Goal: Transaction & Acquisition: Purchase product/service

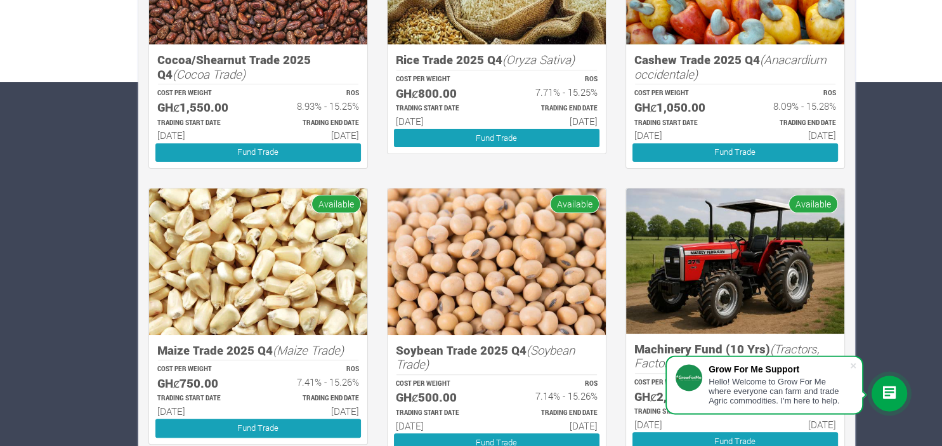
scroll to position [362, 0]
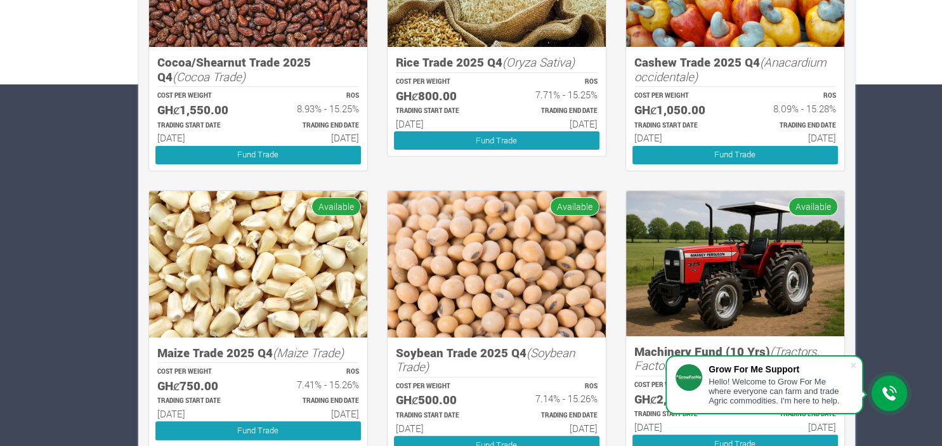
click at [864, 177] on div "Farms Investments Finances Notifications Profile Sign Out Investments New Inves…" at bounding box center [471, 255] width 942 height 1113
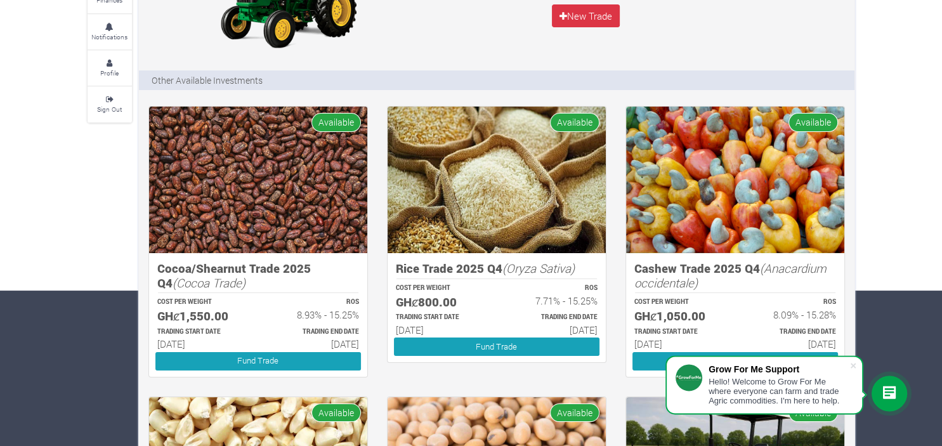
scroll to position [150, 0]
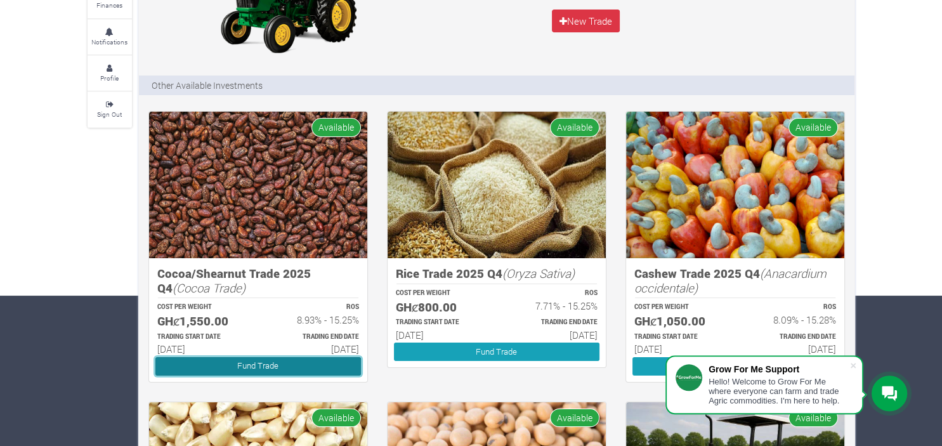
click at [251, 364] on link "Fund Trade" at bounding box center [258, 366] width 206 height 18
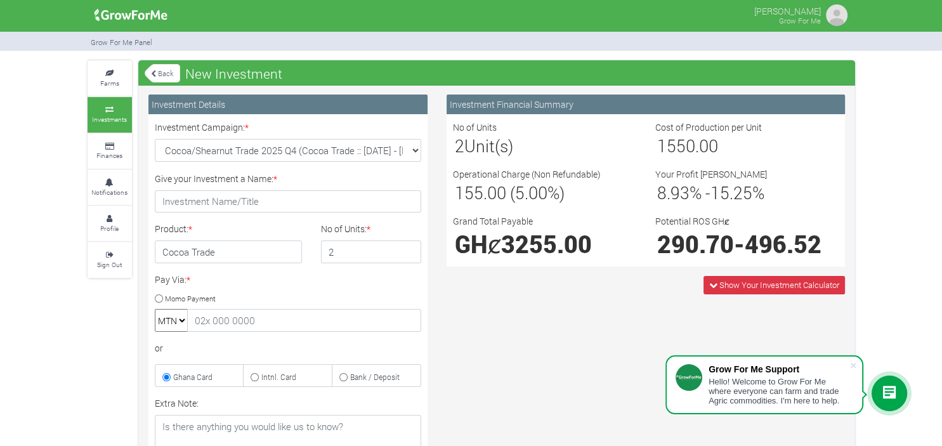
click at [407, 249] on input "2" at bounding box center [371, 252] width 100 height 23
click at [407, 249] on input "3" at bounding box center [371, 252] width 100 height 23
click at [407, 249] on input "4" at bounding box center [371, 252] width 100 height 23
click at [407, 249] on input "5" at bounding box center [371, 252] width 100 height 23
click at [407, 249] on input "6" at bounding box center [371, 252] width 100 height 23
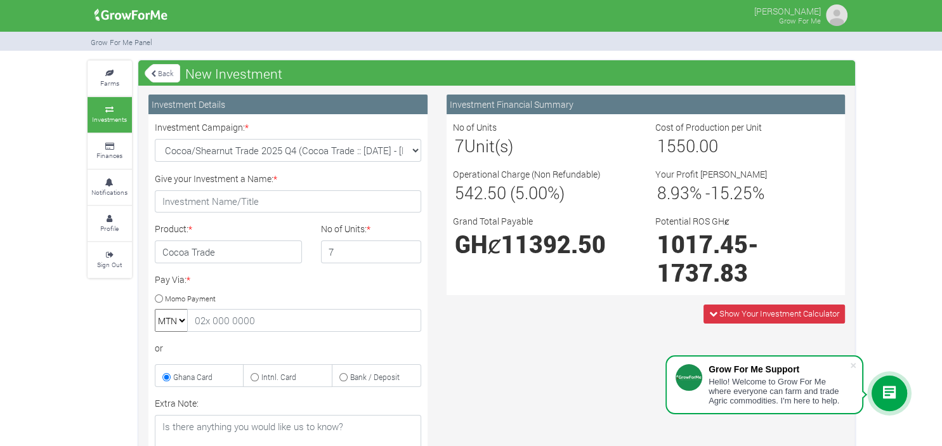
click at [407, 249] on input "7" at bounding box center [371, 252] width 100 height 23
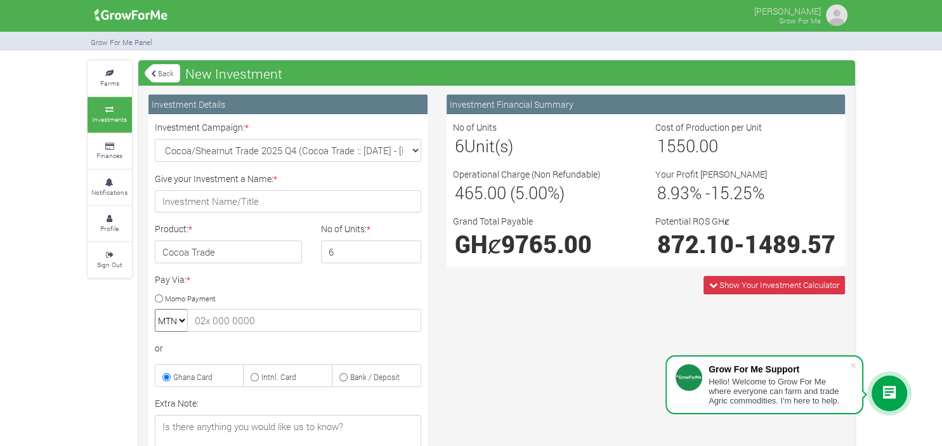
type input "6"
click at [412, 254] on input "6" at bounding box center [371, 252] width 100 height 23
click at [112, 80] on small "Farms" at bounding box center [109, 83] width 19 height 9
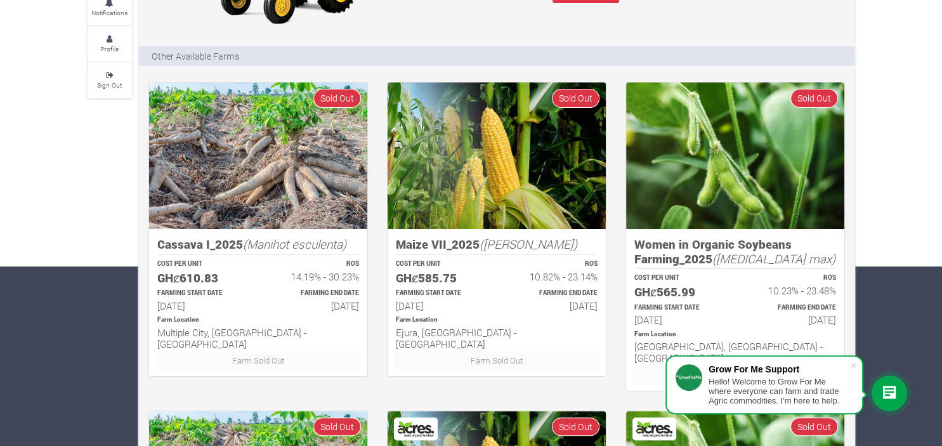
scroll to position [180, 0]
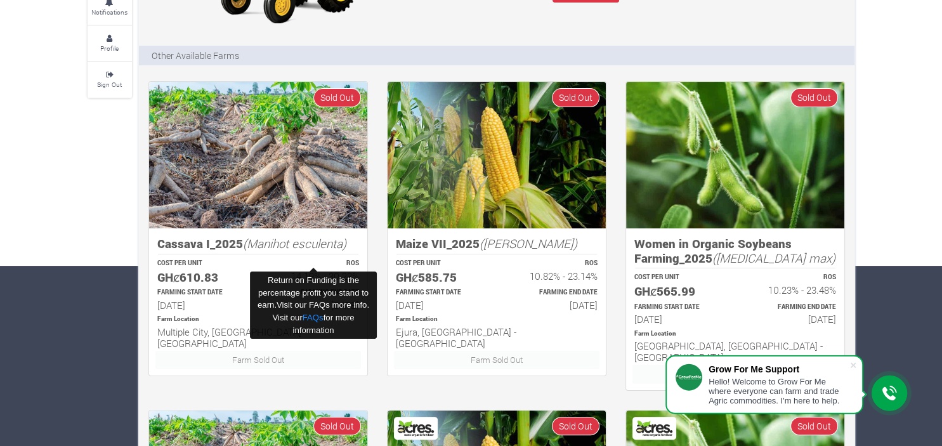
click at [290, 261] on p "ROS" at bounding box center [314, 264] width 89 height 10
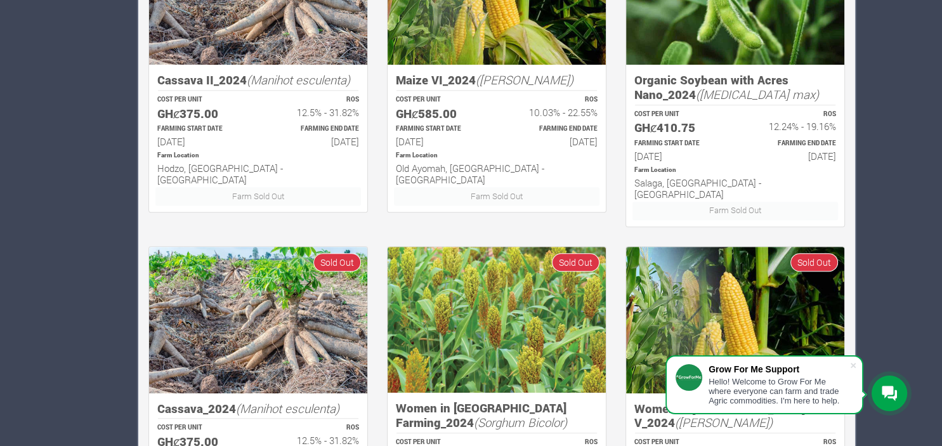
scroll to position [805, 0]
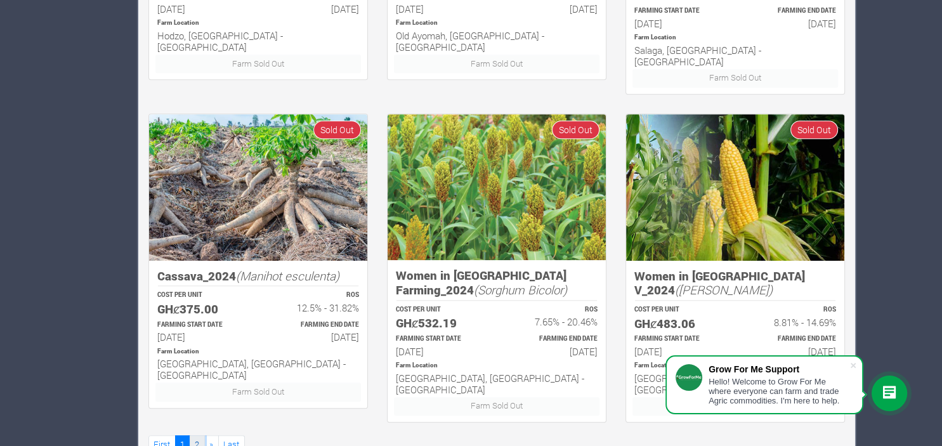
click at [201, 435] on link "2" at bounding box center [197, 444] width 15 height 18
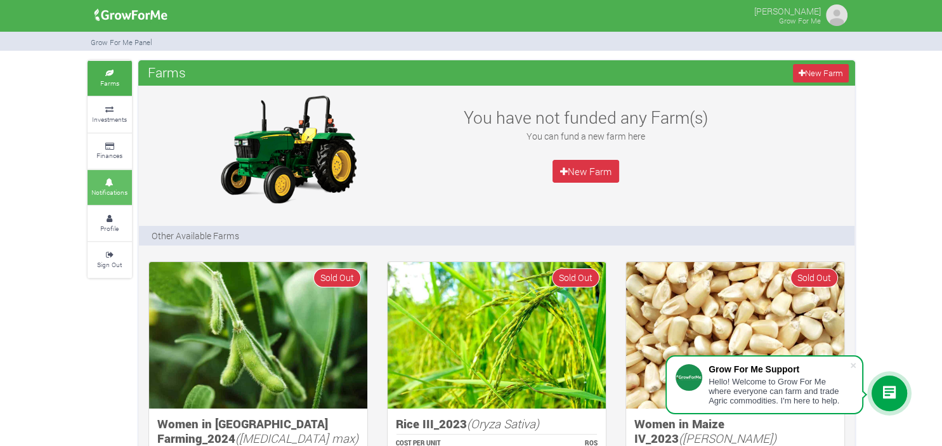
click at [112, 189] on small "Notifications" at bounding box center [109, 192] width 36 height 9
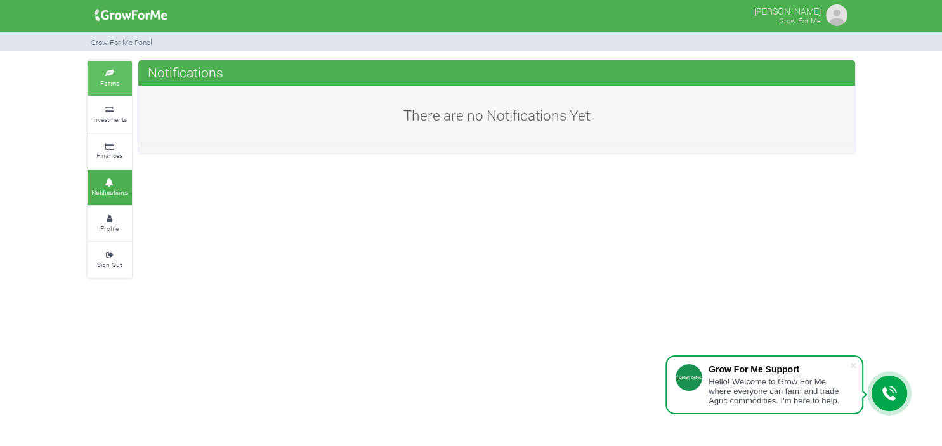
click at [109, 72] on icon at bounding box center [110, 73] width 38 height 6
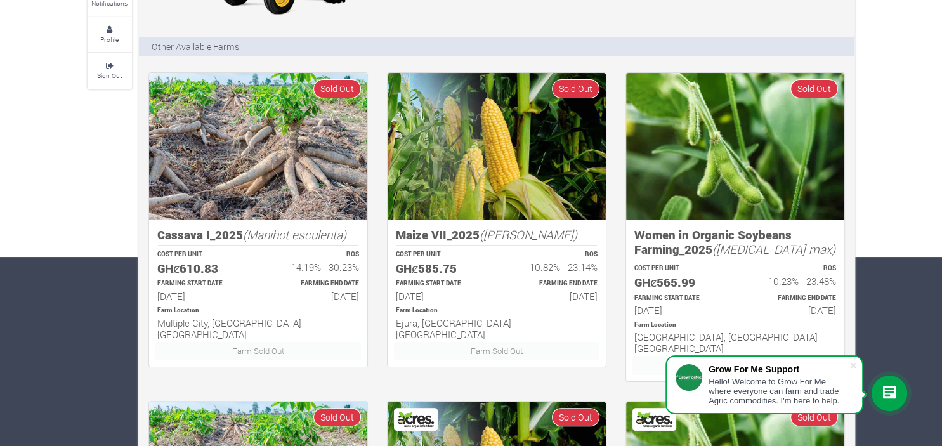
scroll to position [188, 0]
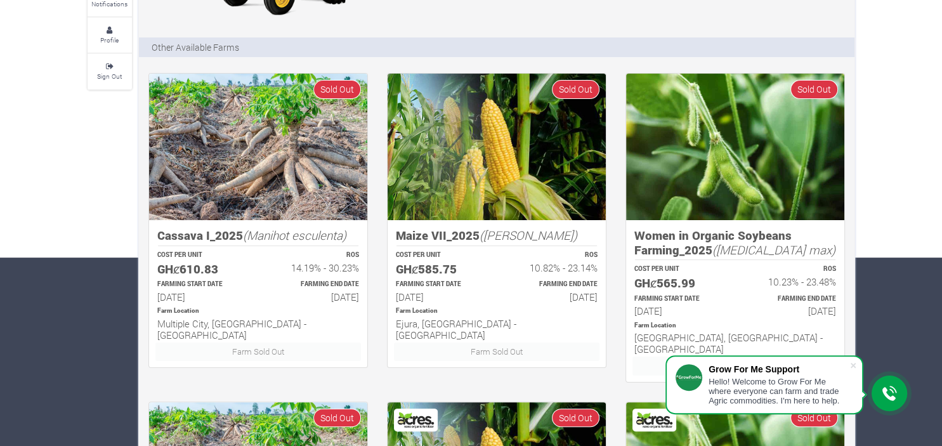
click at [302, 149] on img at bounding box center [258, 147] width 218 height 147
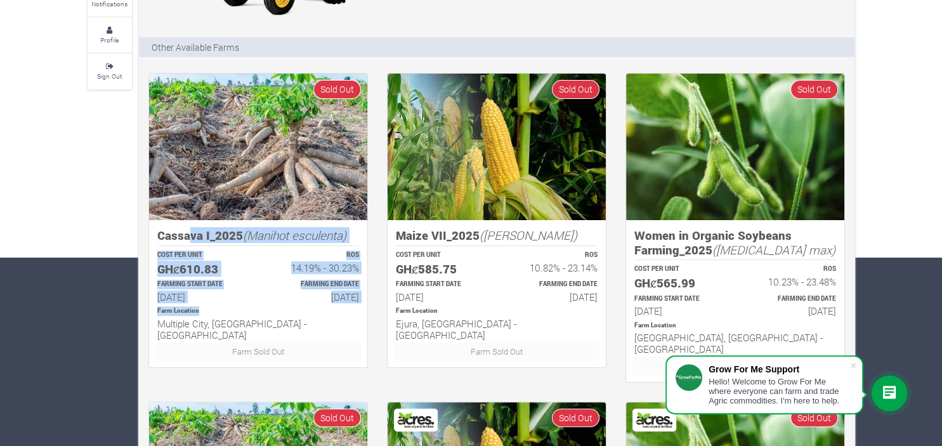
drag, startPoint x: 223, startPoint y: 308, endPoint x: 190, endPoint y: 232, distance: 83.8
click at [190, 232] on div "Cassava I_2025 (Manihot esculenta) COST PER UNIT GHȼ610.83 ROS 14.19% - 30.23% …" at bounding box center [258, 293] width 218 height 147
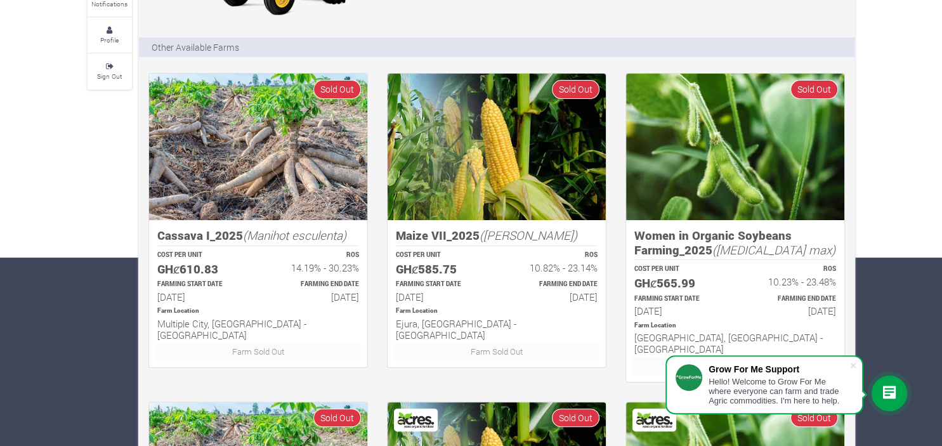
click at [190, 232] on h5 "Cassava I_2025 (Manihot esculenta)" at bounding box center [258, 235] width 202 height 15
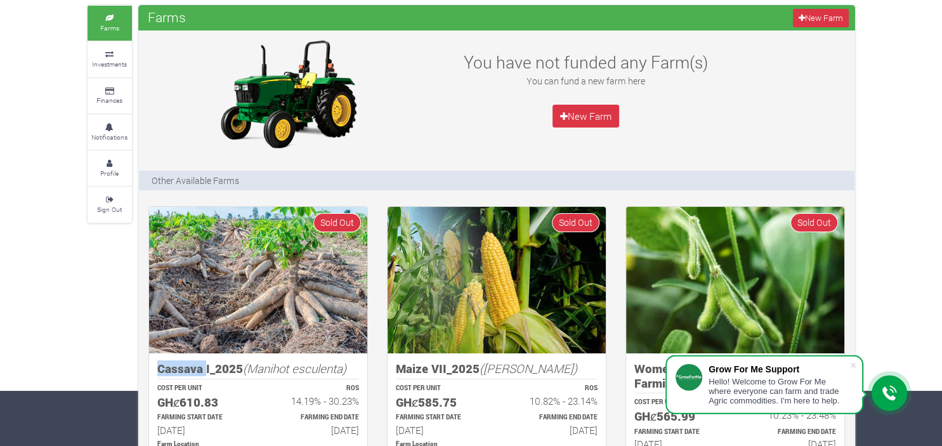
scroll to position [0, 0]
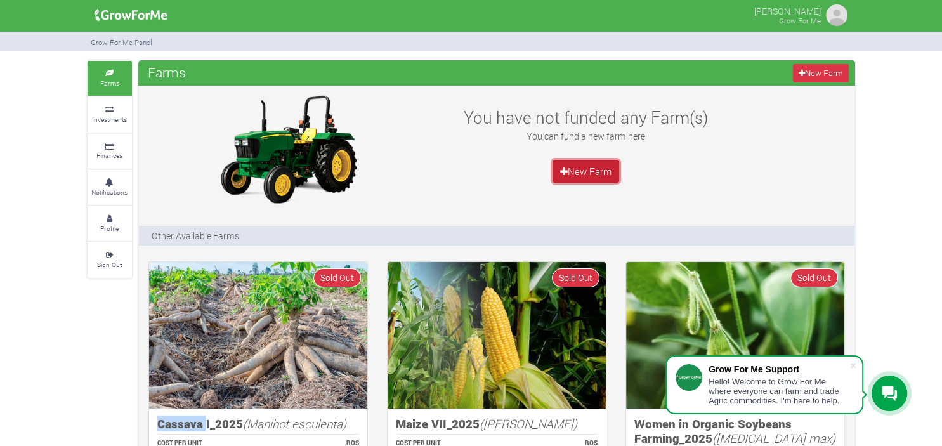
click at [579, 173] on link "New Farm" at bounding box center [586, 171] width 67 height 23
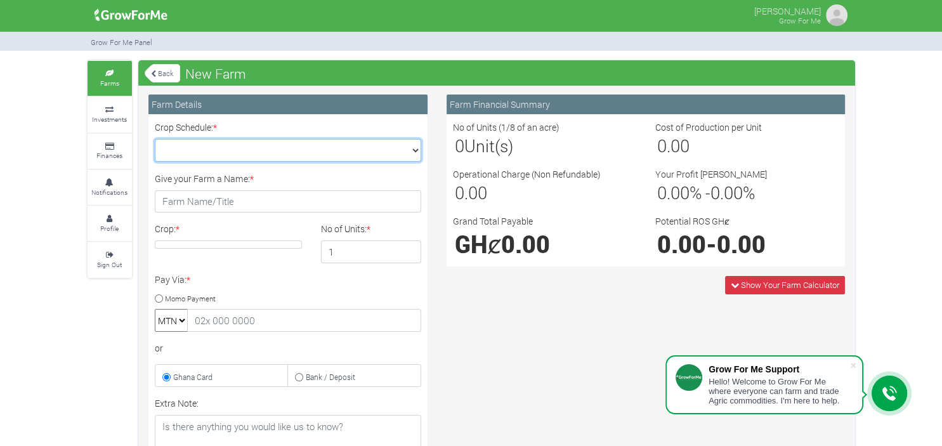
click at [155, 139] on select "Crop Schedule: *" at bounding box center [288, 150] width 267 height 23
click option at bounding box center [0, 0] width 0 height 0
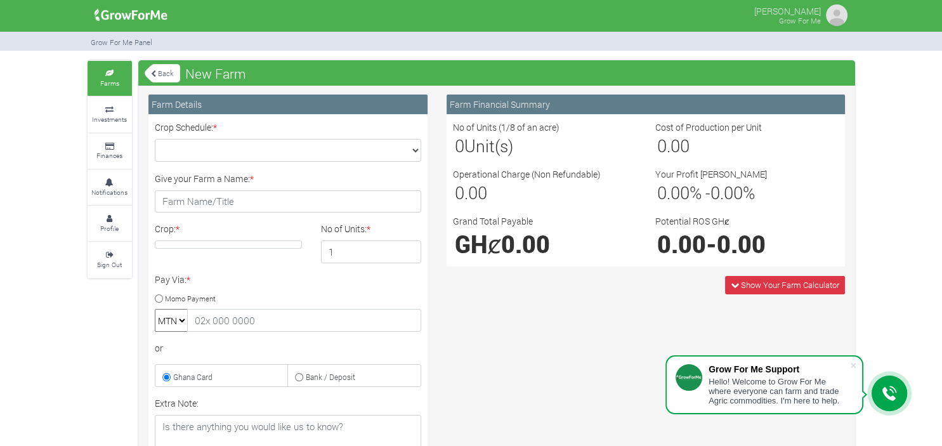
click at [836, 13] on img at bounding box center [836, 15] width 25 height 25
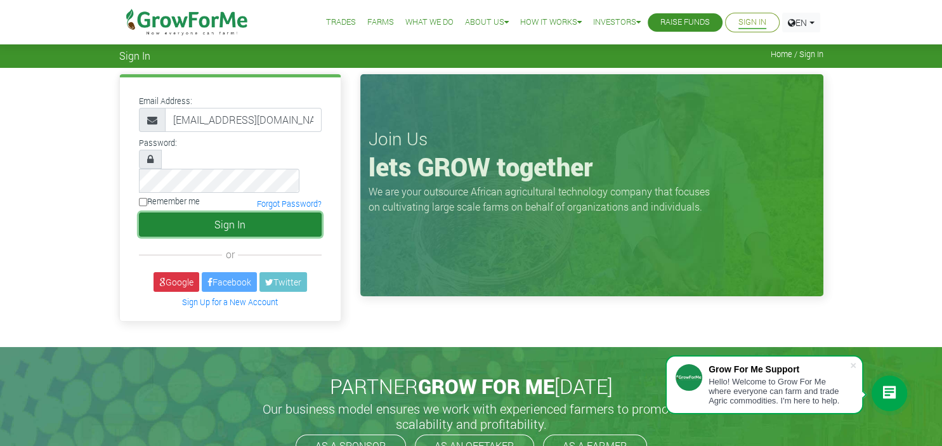
click at [245, 213] on button "Sign In" at bounding box center [230, 225] width 183 height 24
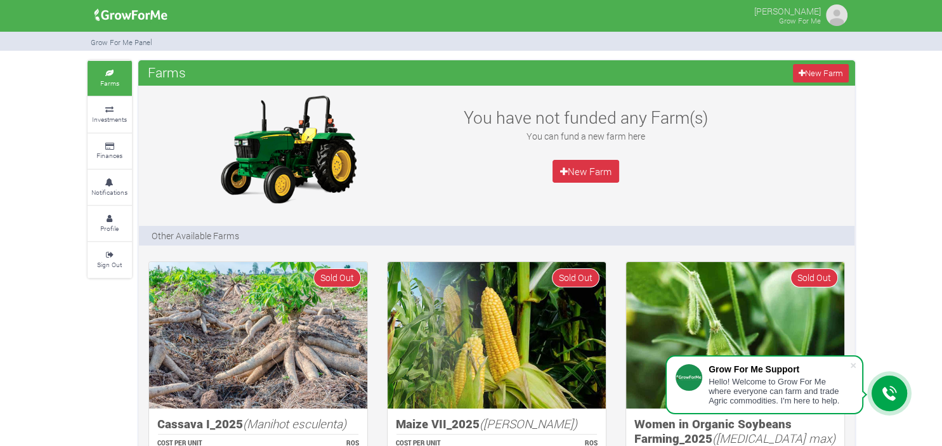
click at [117, 122] on small "Investments" at bounding box center [109, 119] width 35 height 9
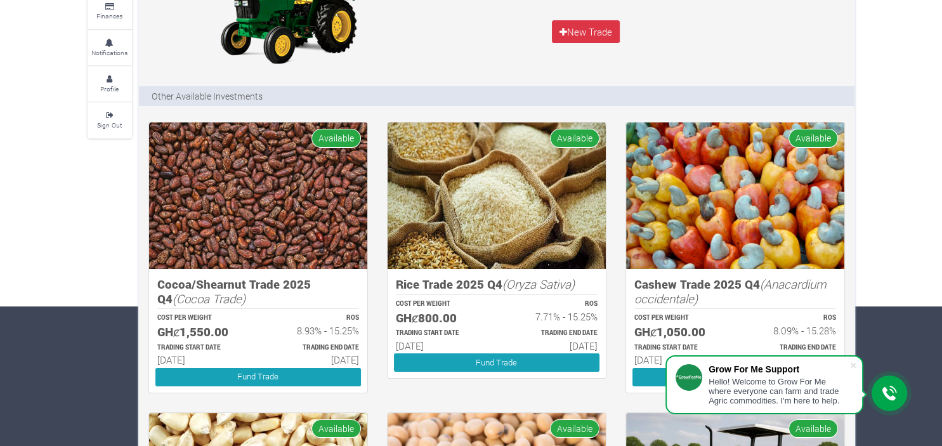
scroll to position [140, 0]
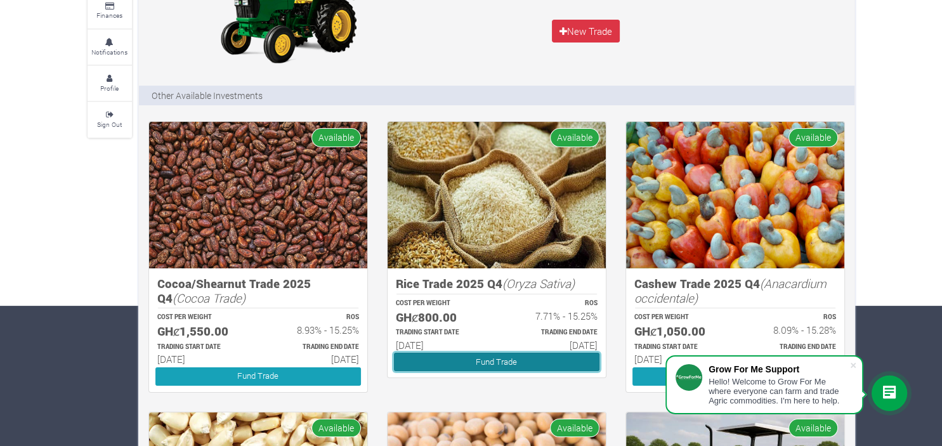
click at [489, 357] on link "Fund Trade" at bounding box center [497, 362] width 206 height 18
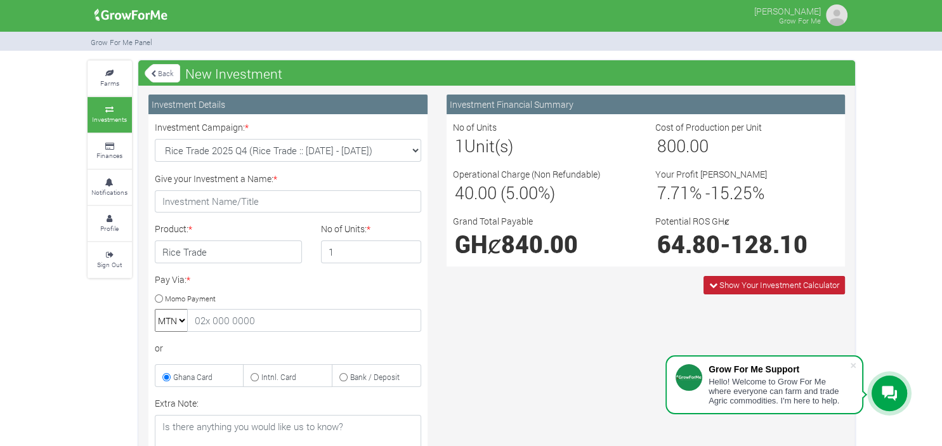
click at [704, 287] on span "Show Your Investment Calculator" at bounding box center [774, 285] width 141 height 18
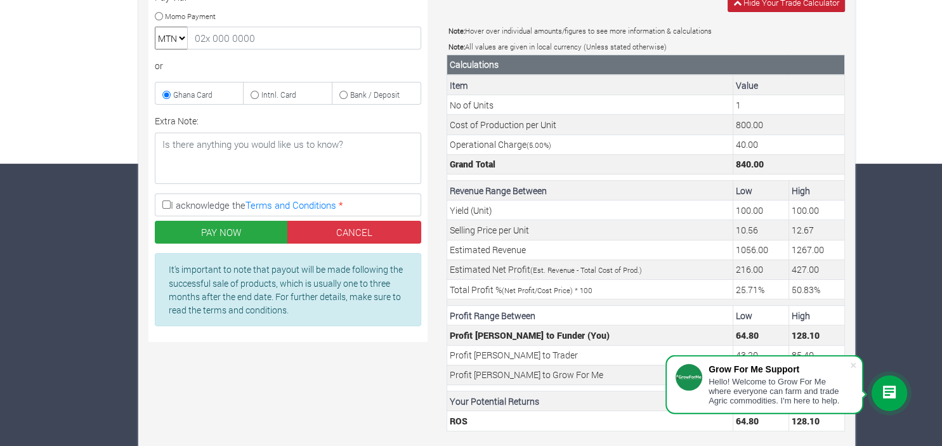
scroll to position [308, 0]
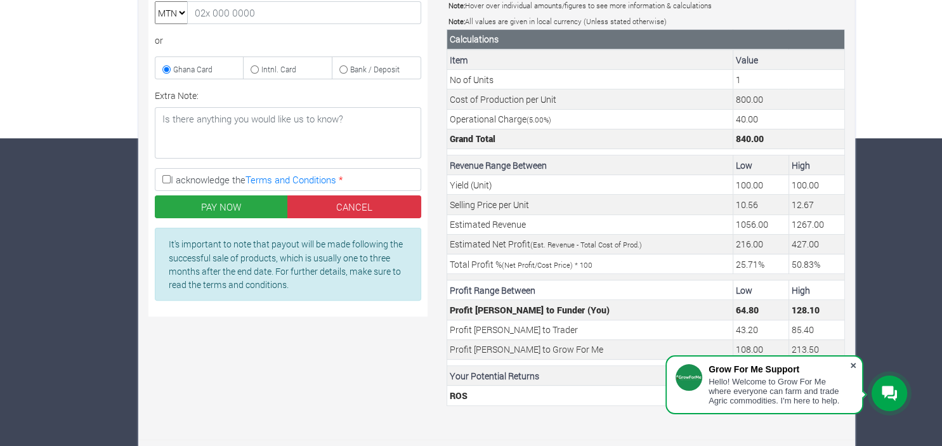
click at [856, 364] on span at bounding box center [853, 365] width 13 height 13
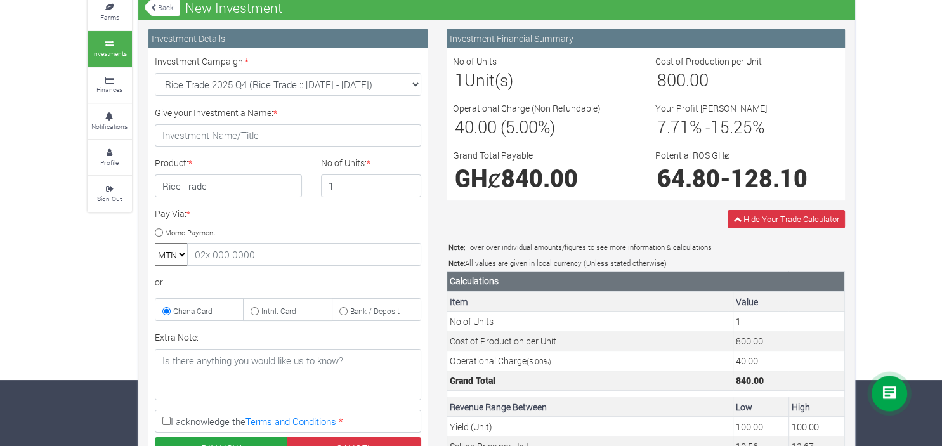
scroll to position [0, 0]
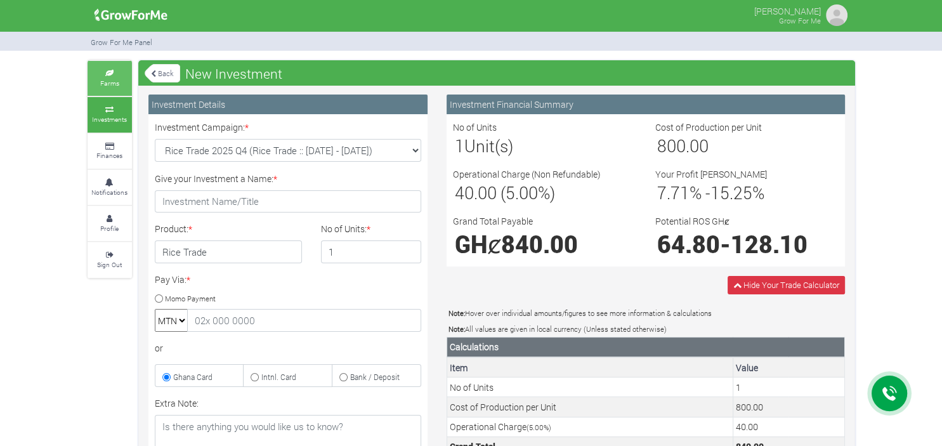
click at [110, 72] on icon at bounding box center [110, 73] width 38 height 6
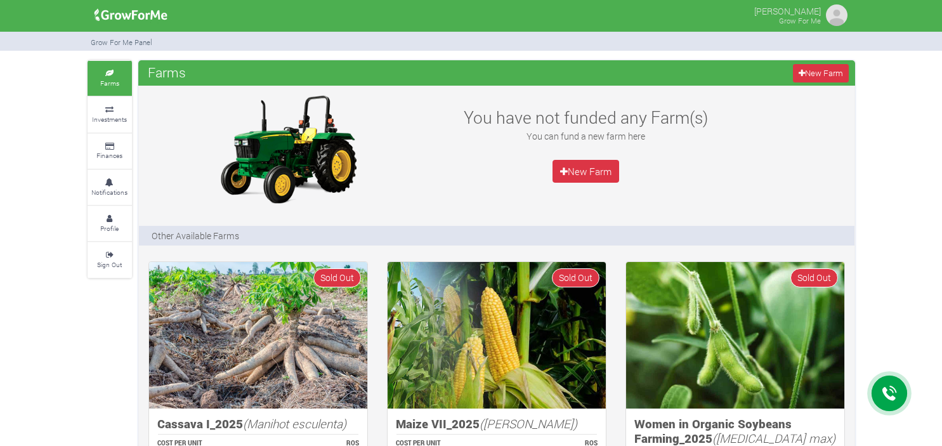
scroll to position [272, 0]
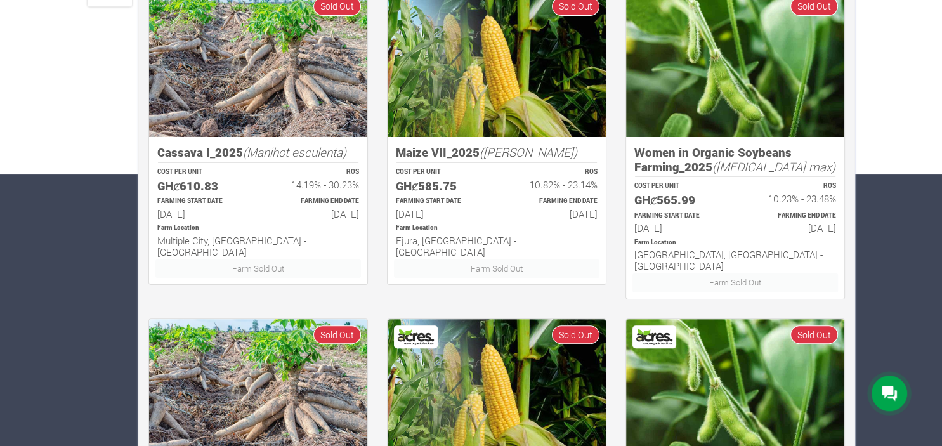
click at [271, 95] on img at bounding box center [258, 63] width 218 height 147
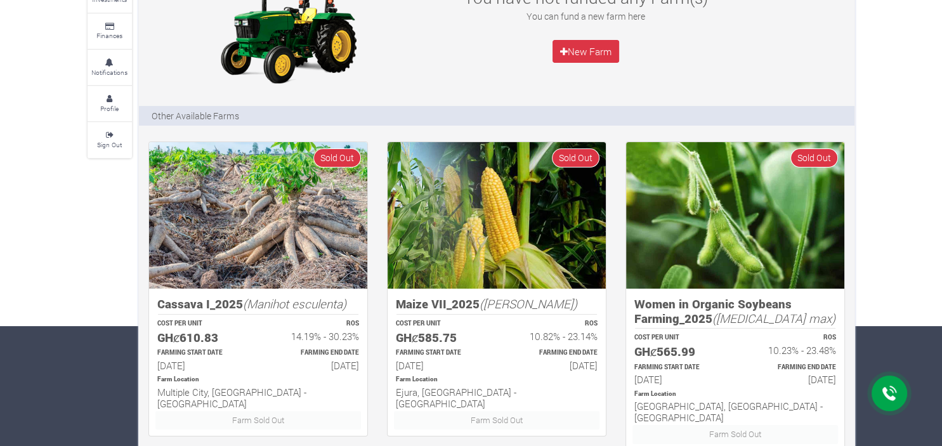
scroll to position [0, 0]
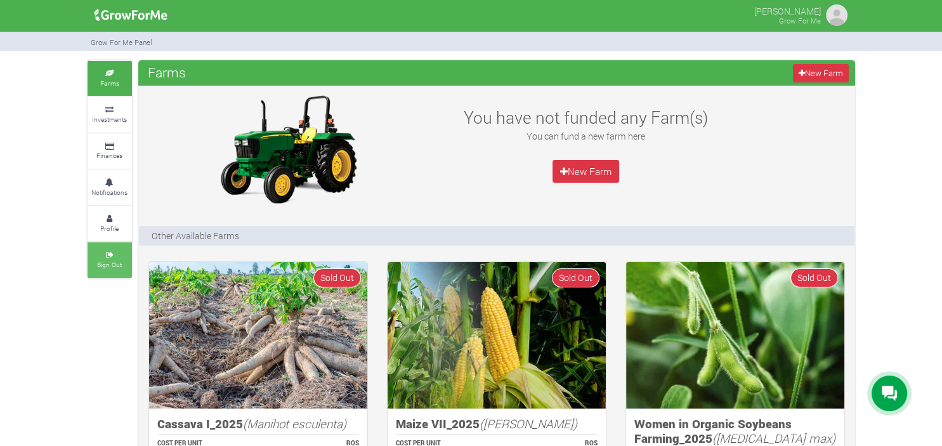
click at [117, 255] on icon at bounding box center [110, 255] width 38 height 6
